Goal: Transaction & Acquisition: Purchase product/service

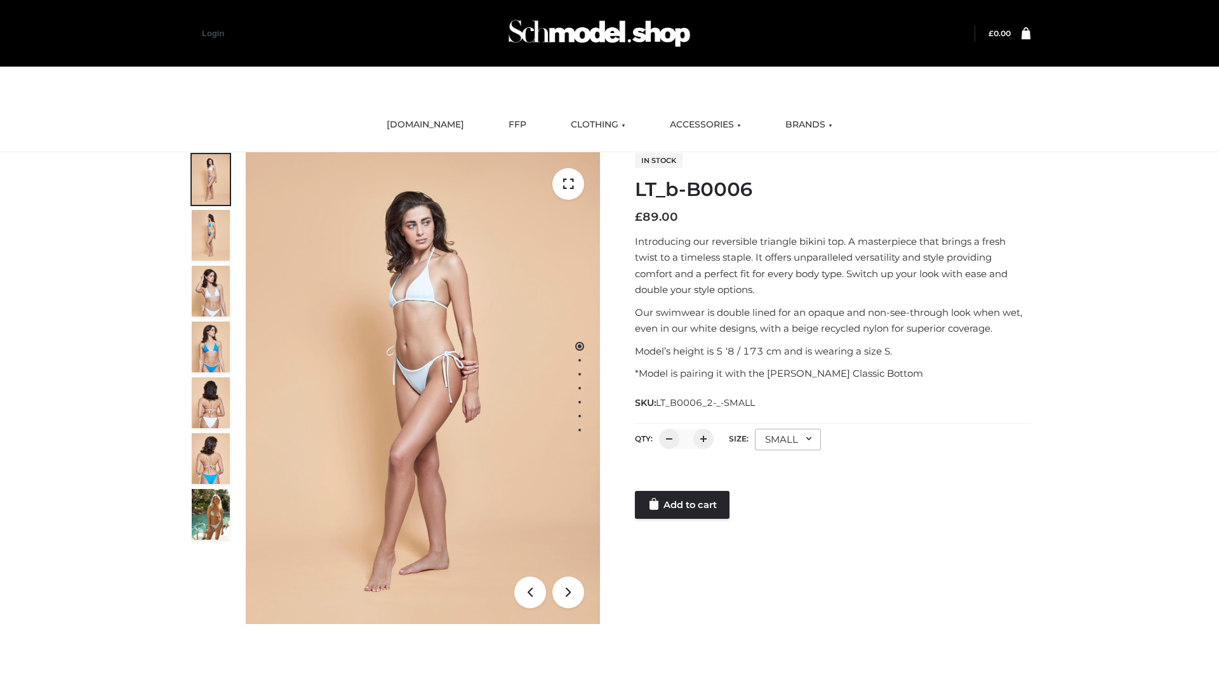
click at [683, 505] on link "Add to cart" at bounding box center [682, 505] width 95 height 28
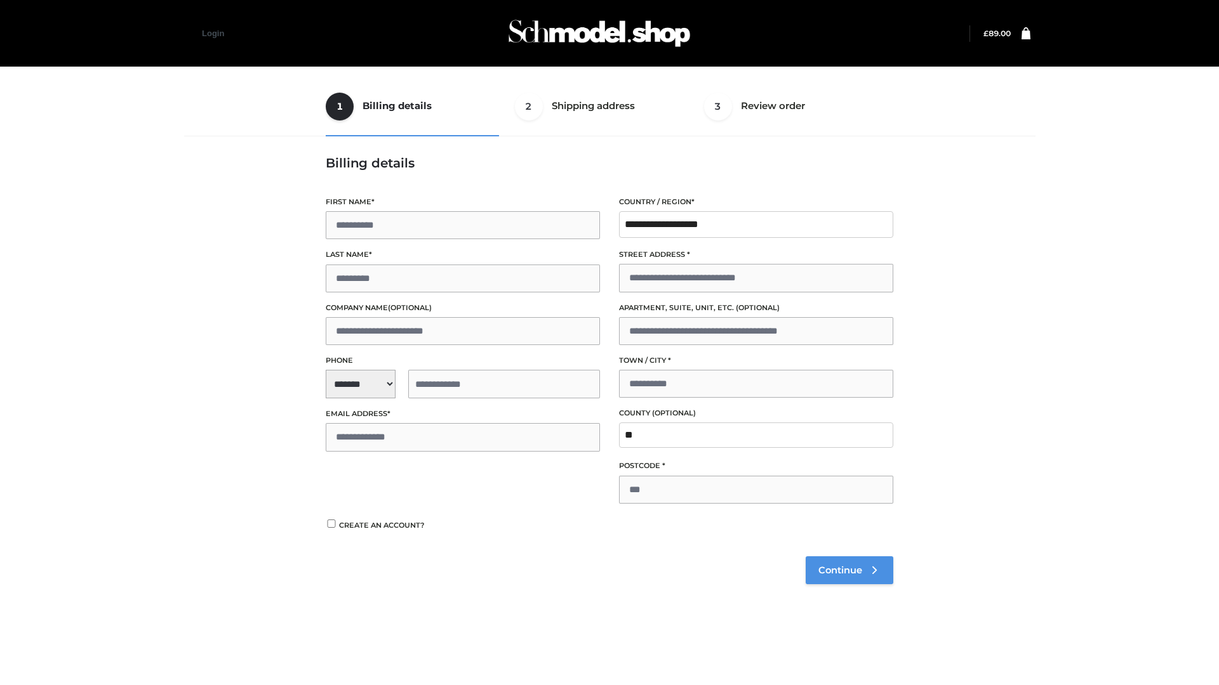
click at [849, 570] on span "Continue" at bounding box center [840, 570] width 44 height 11
click at [366, 535] on button "Place order" at bounding box center [367, 536] width 82 height 28
